Goal: Participate in discussion

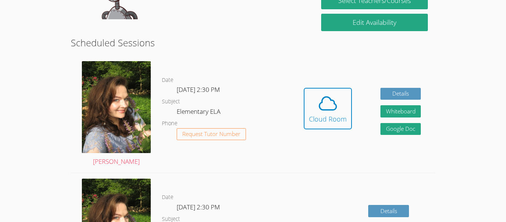
scroll to position [172, 0]
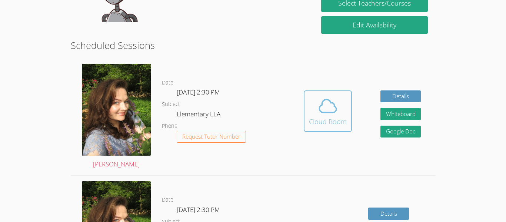
click at [337, 100] on icon at bounding box center [327, 106] width 21 height 21
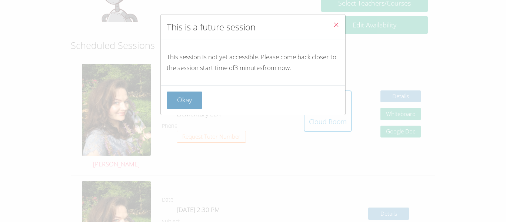
click at [191, 97] on button "Okay" at bounding box center [185, 99] width 36 height 17
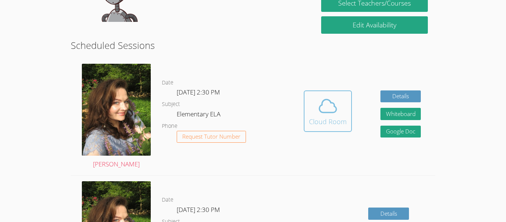
click at [322, 118] on div "Cloud Room" at bounding box center [328, 121] width 38 height 10
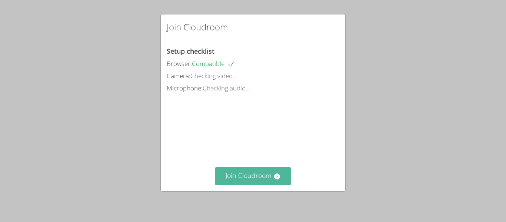
click at [255, 181] on button "Join Cloudroom" at bounding box center [253, 176] width 76 height 18
click at [270, 173] on button "Join Cloudroom" at bounding box center [253, 176] width 76 height 18
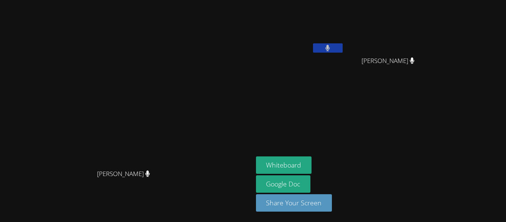
click at [330, 46] on icon at bounding box center [327, 48] width 5 height 6
click at [331, 47] on icon at bounding box center [328, 48] width 8 height 6
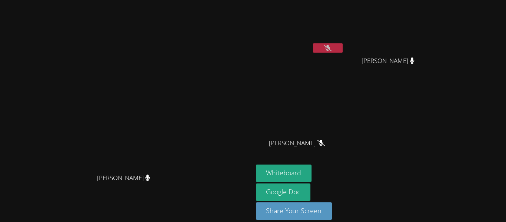
click at [331, 50] on icon at bounding box center [328, 48] width 8 height 6
click at [342, 47] on button at bounding box center [328, 47] width 30 height 9
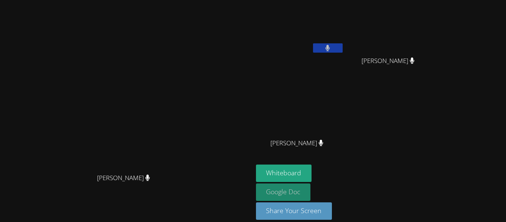
click at [260, 188] on link "Google Doc" at bounding box center [283, 191] width 55 height 17
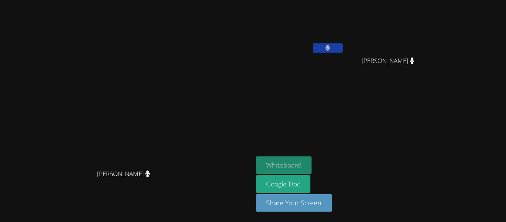
click at [285, 169] on button "Whiteboard" at bounding box center [284, 164] width 56 height 17
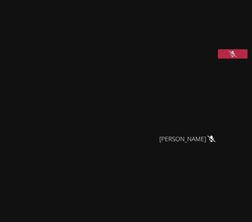
click at [231, 57] on icon at bounding box center [232, 54] width 8 height 6
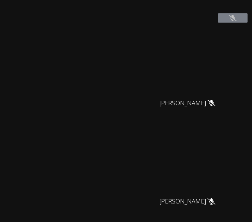
scroll to position [36, 0]
click at [205, 156] on video at bounding box center [190, 160] width 111 height 66
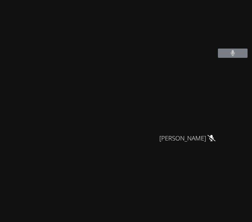
scroll to position [0, 0]
click at [227, 58] on button at bounding box center [233, 53] width 30 height 9
drag, startPoint x: 227, startPoint y: 71, endPoint x: 221, endPoint y: 73, distance: 6.0
click at [221, 58] on button at bounding box center [233, 53] width 30 height 9
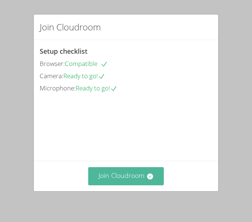
click at [137, 179] on button "Join Cloudroom" at bounding box center [126, 176] width 76 height 18
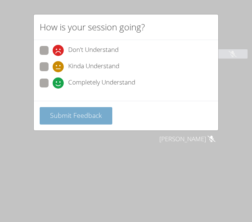
click at [100, 112] on span "Submit Feedback" at bounding box center [76, 115] width 52 height 9
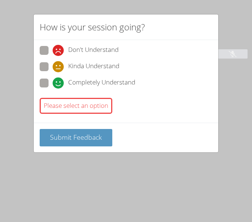
click at [53, 88] on span at bounding box center [53, 88] width 0 height 0
click at [53, 85] on input "Completely Understand" at bounding box center [56, 81] width 6 height 6
radio input "true"
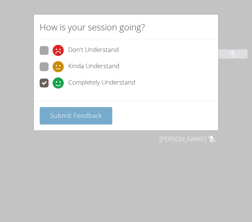
click at [66, 110] on button "Submit Feedback" at bounding box center [76, 115] width 73 height 17
